Goal: Task Accomplishment & Management: Complete application form

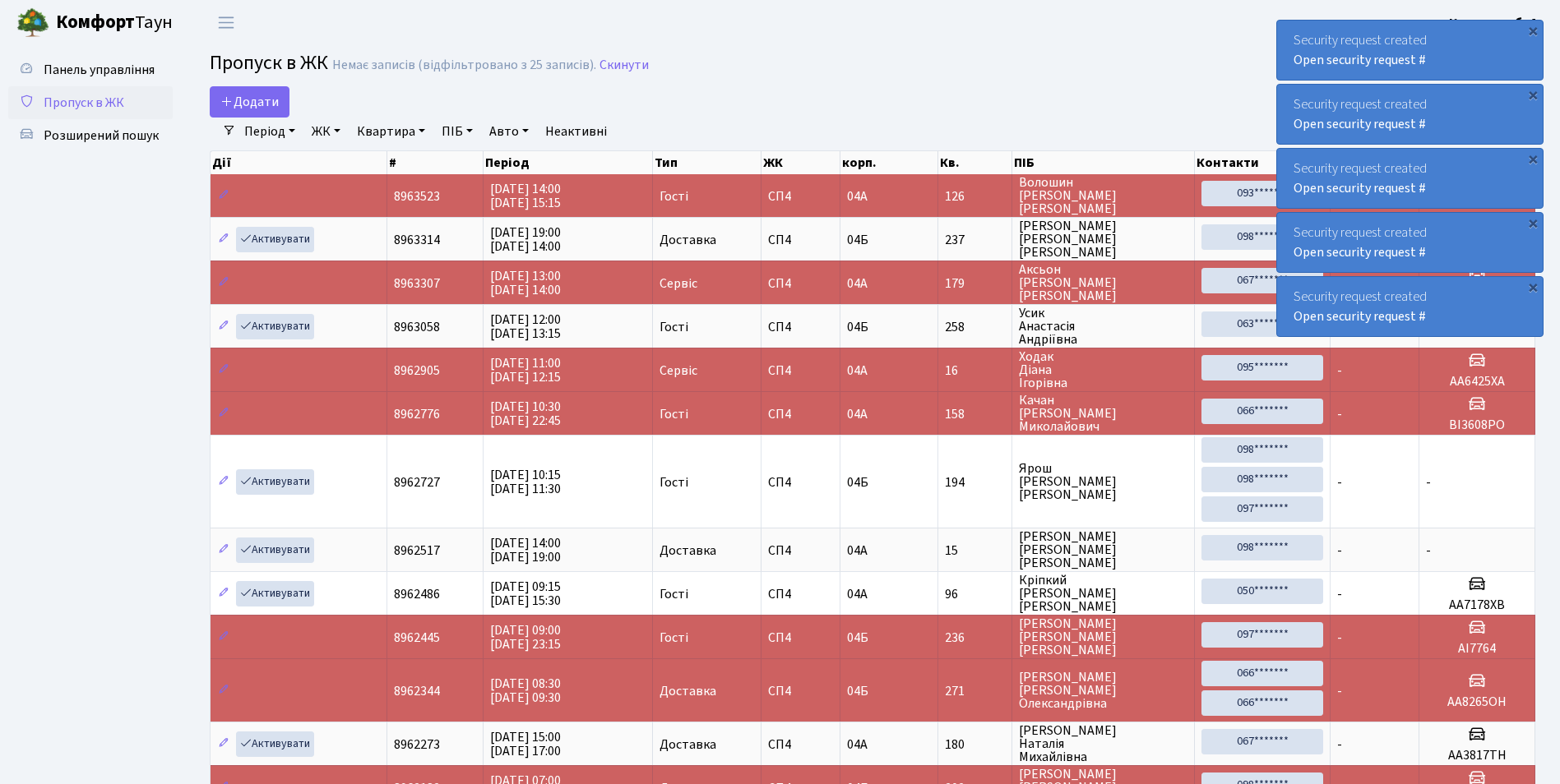
select select "25"
click at [254, 96] on span "Додати" at bounding box center [250, 102] width 59 height 18
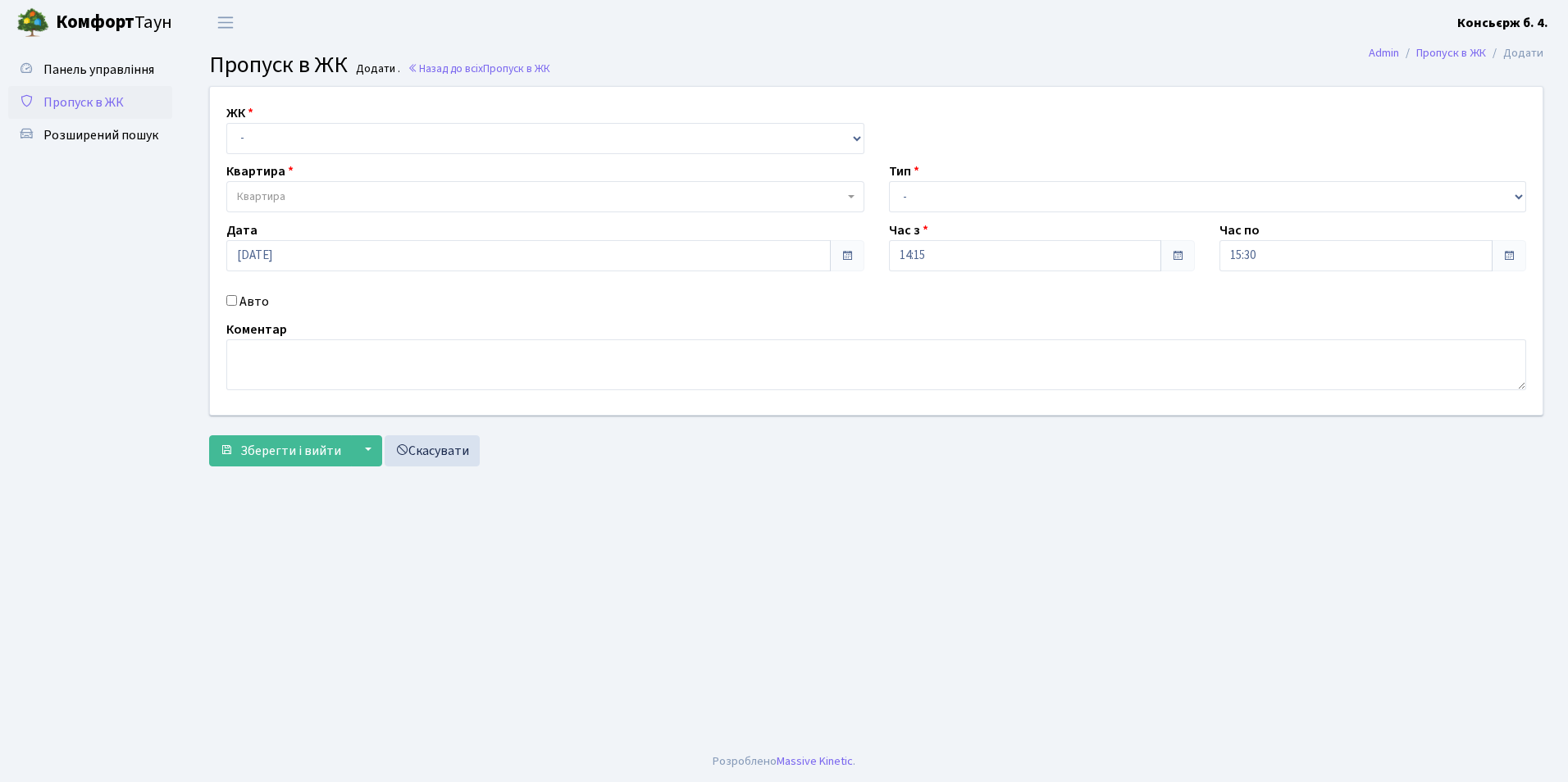
click at [252, 122] on label "ЖК" at bounding box center [240, 113] width 27 height 20
click at [250, 139] on select "- СП4, Столичне шосе, 5" at bounding box center [546, 139] width 638 height 31
select select "325"
click at [227, 123] on select "- СП4, Столичне шосе, 5" at bounding box center [546, 139] width 638 height 31
select select
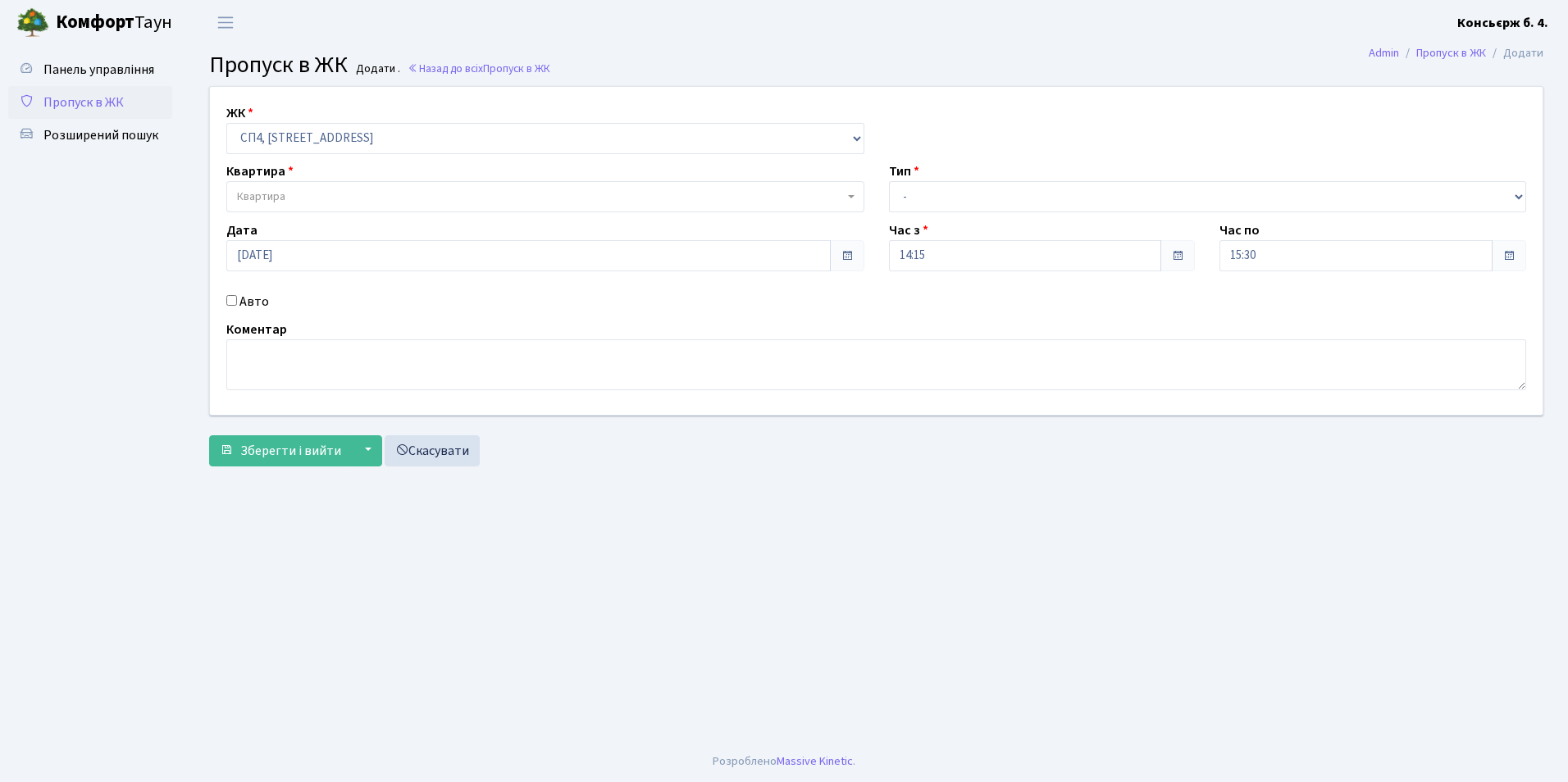
click at [260, 196] on span "Квартира" at bounding box center [260, 196] width 48 height 16
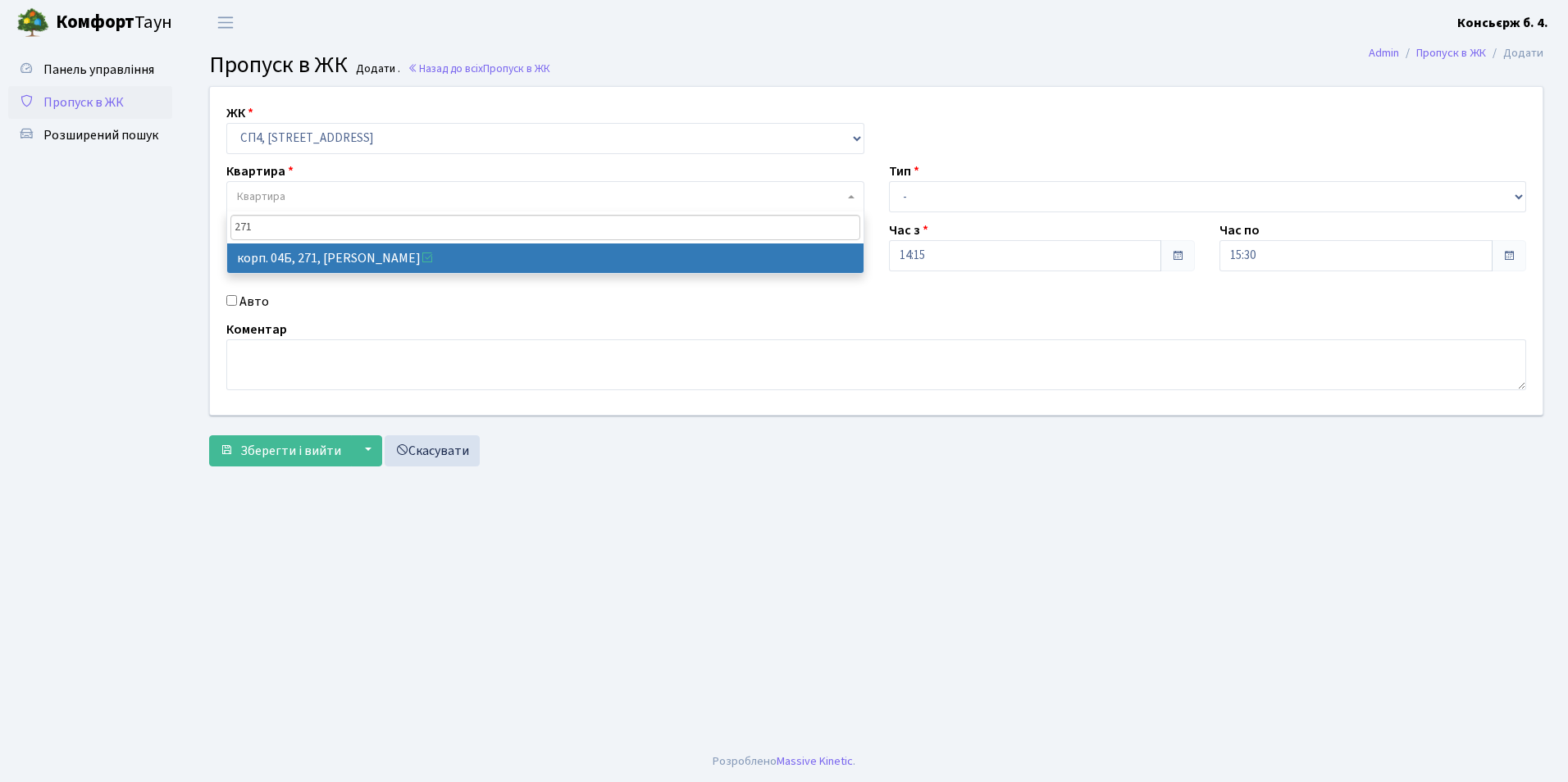
type input "271"
select select "21299"
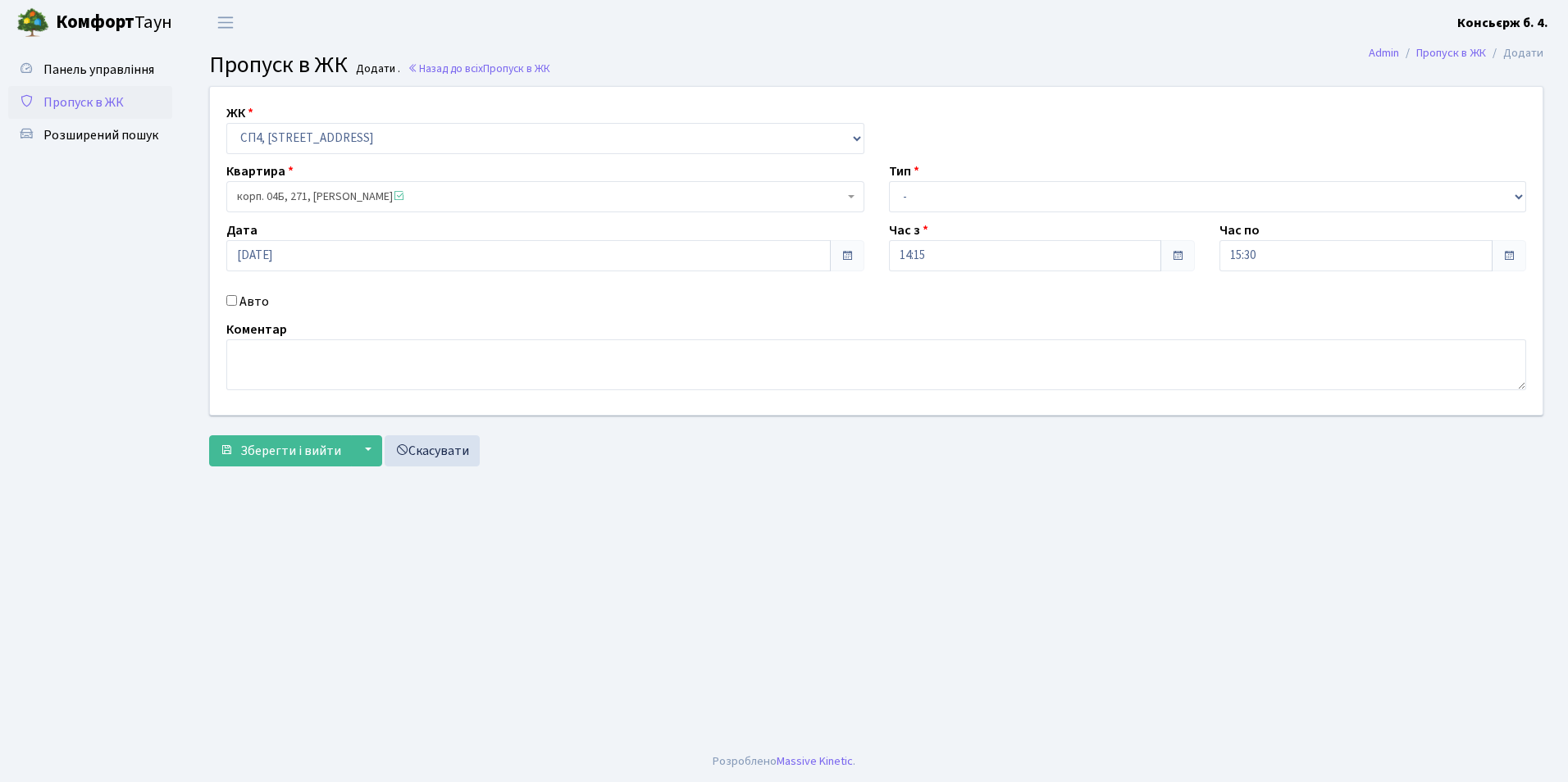
click at [234, 302] on input "Авто" at bounding box center [232, 301] width 11 height 11
checkbox input "true"
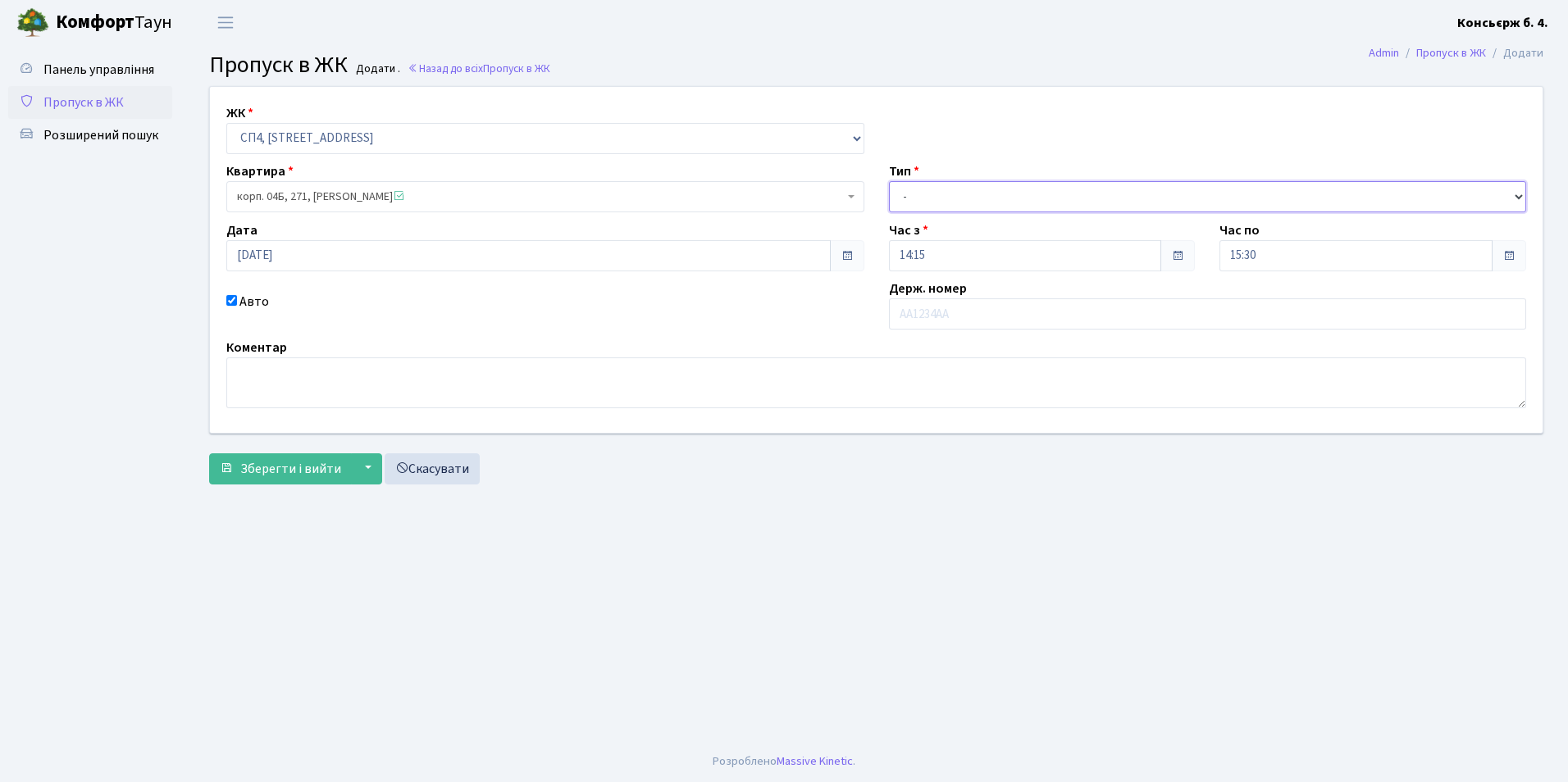
click at [924, 190] on select "- Доставка Таксі Гості Сервіс" at bounding box center [1208, 196] width 638 height 31
select select "18"
click at [889, 181] on select "- Доставка Таксі Гості Сервіс" at bounding box center [1208, 196] width 638 height 31
click at [1076, 321] on input "text" at bounding box center [1208, 314] width 638 height 31
type input "c"
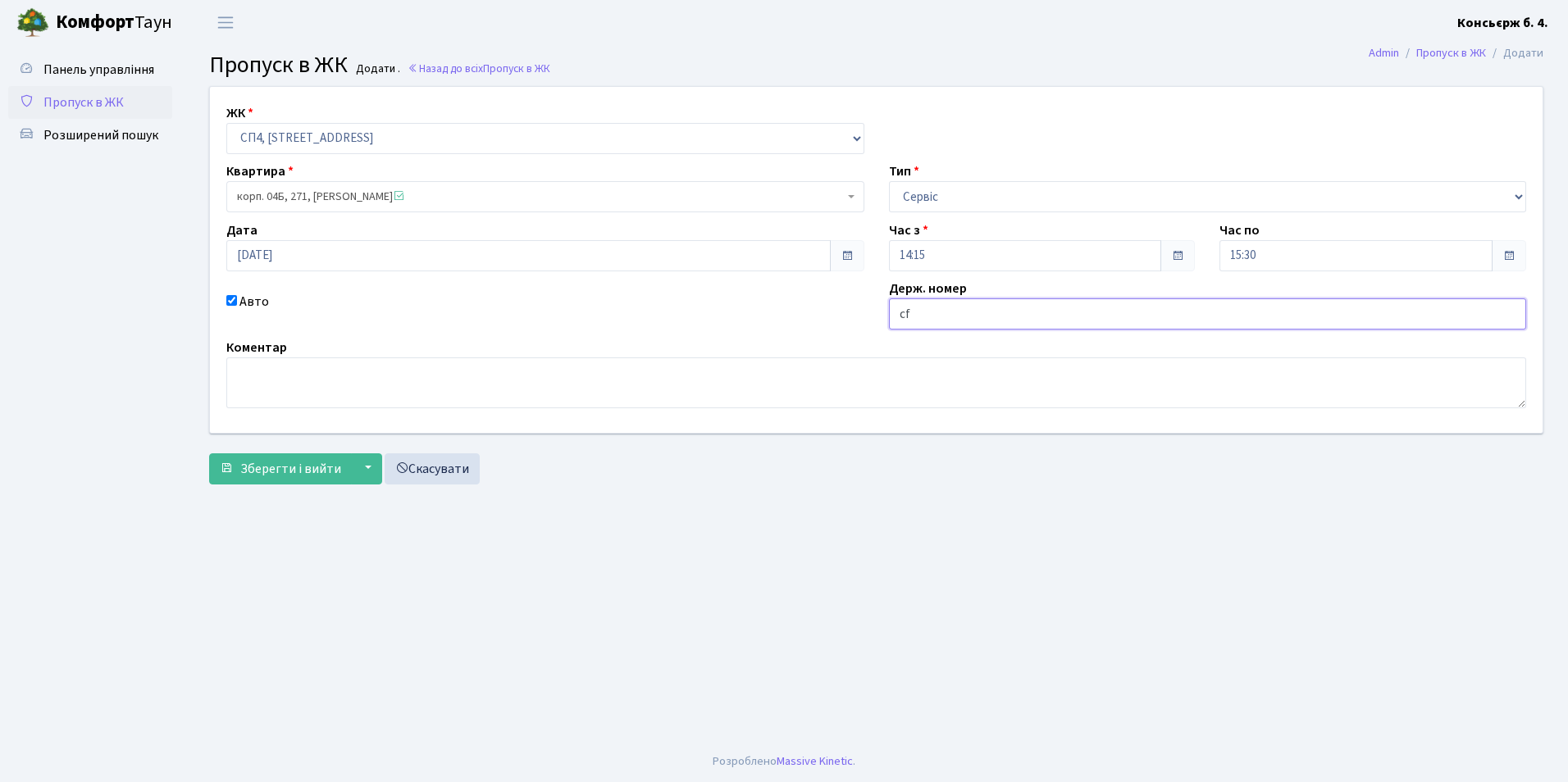
type input "c"
type input "СА4171ІР"
click at [252, 469] on span "Зберегти і вийти" at bounding box center [291, 470] width 101 height 18
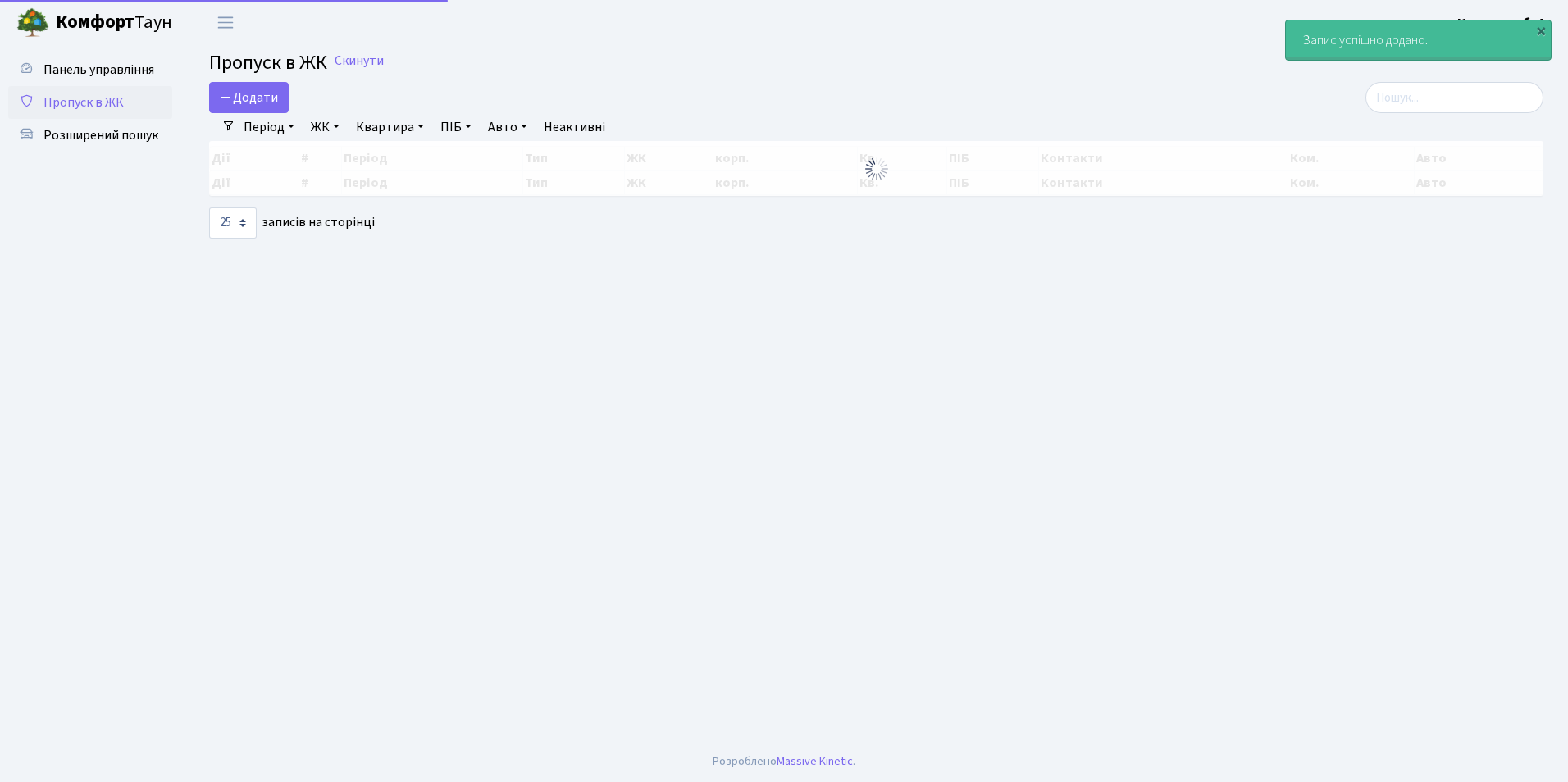
select select "25"
